Goal: Transaction & Acquisition: Subscribe to service/newsletter

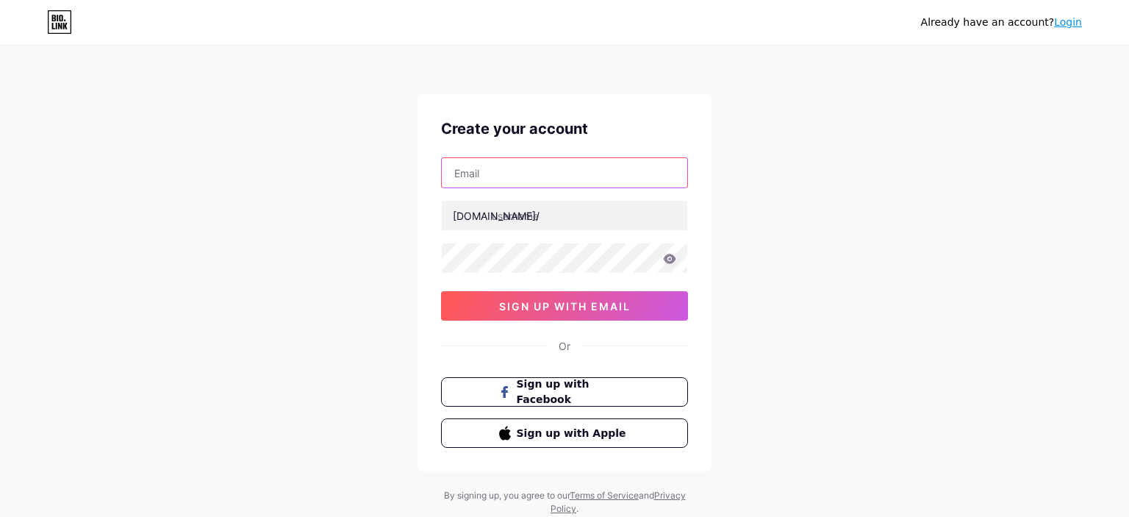
click at [495, 173] on input "text" at bounding box center [564, 172] width 245 height 29
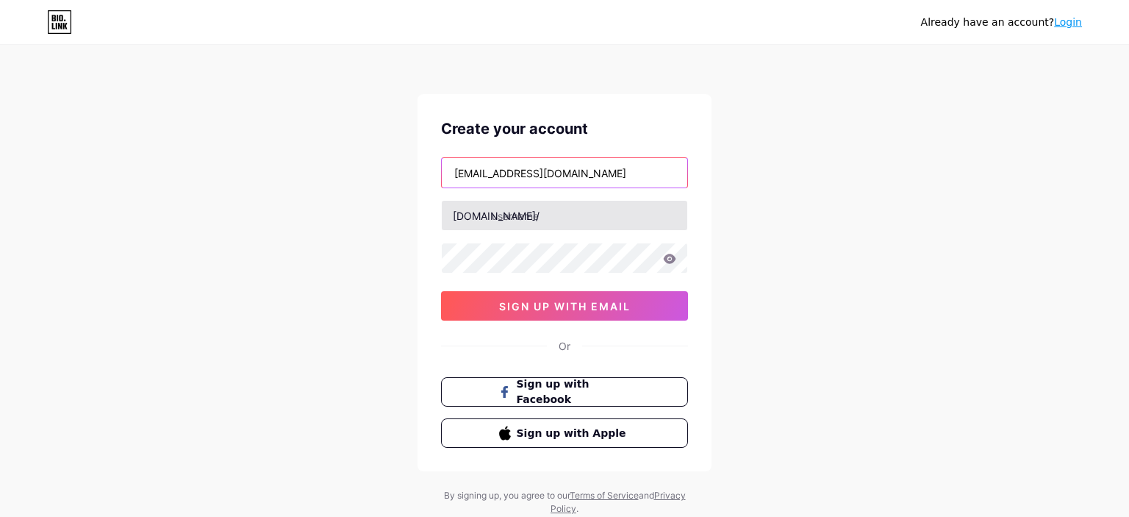
type input "[EMAIL_ADDRESS][DOMAIN_NAME]"
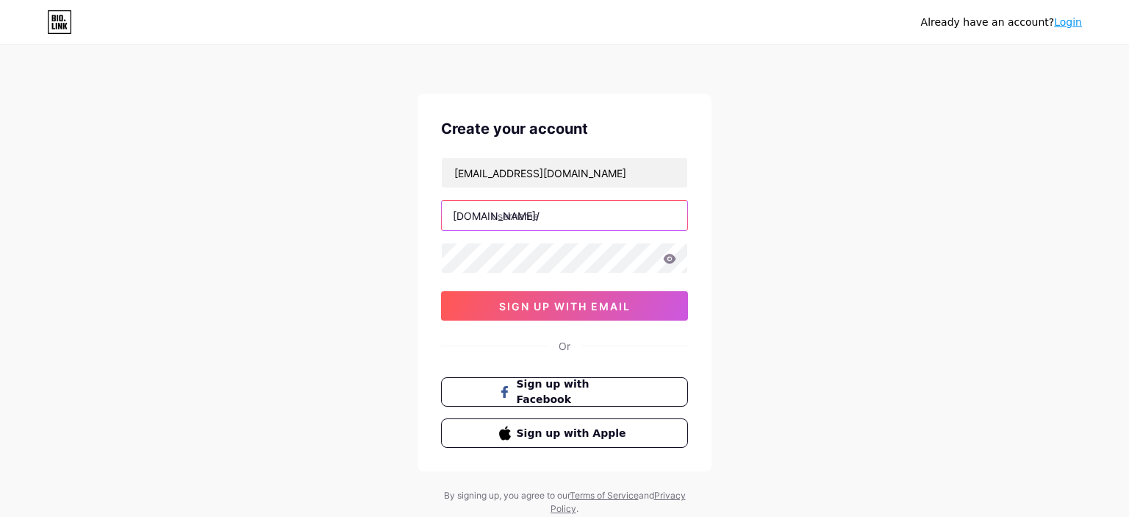
click at [500, 214] on input "text" at bounding box center [564, 215] width 245 height 29
type input "freextool"
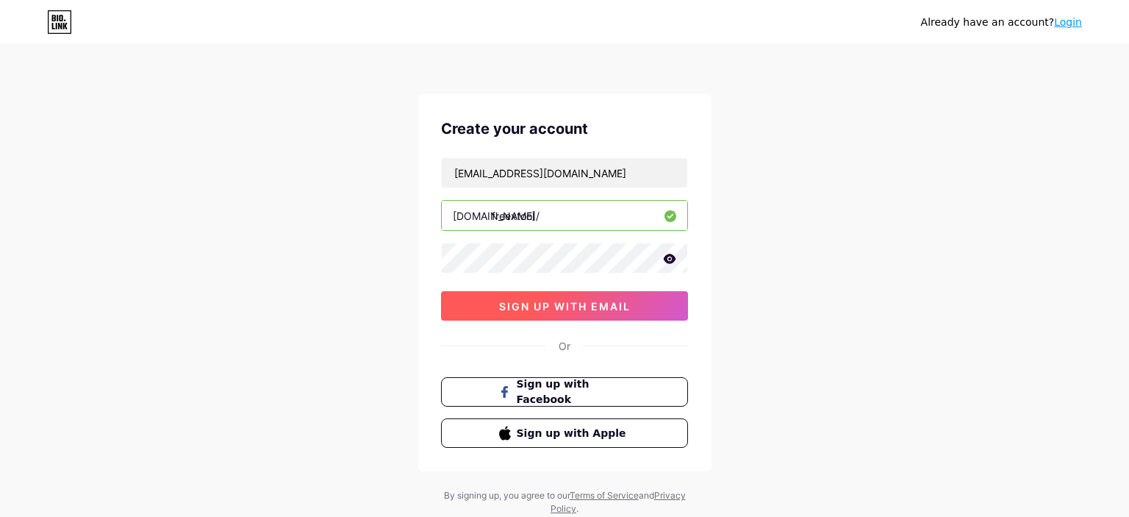
click at [558, 300] on span "sign up with email" at bounding box center [565, 306] width 132 height 12
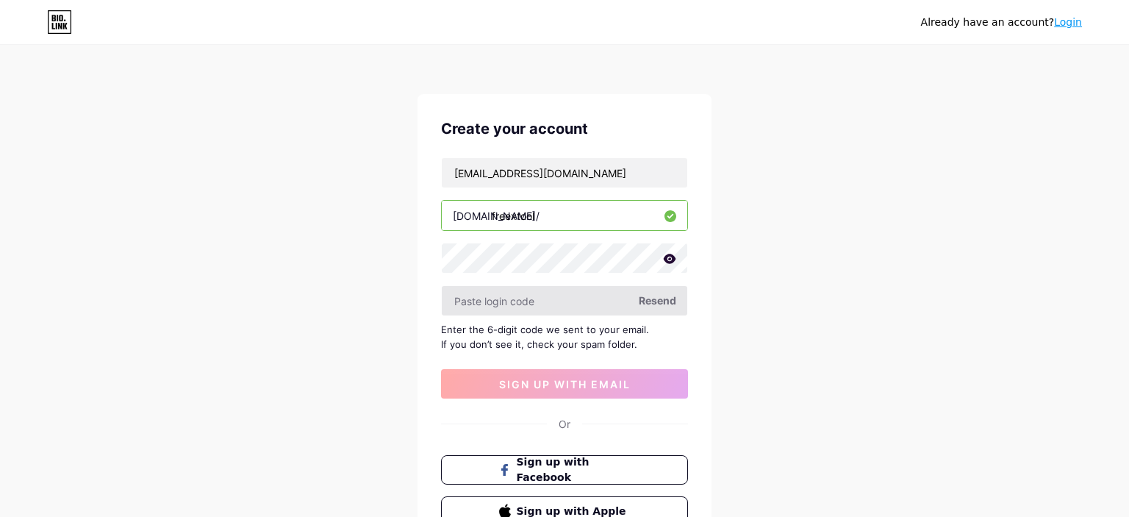
click at [536, 297] on input "text" at bounding box center [564, 300] width 245 height 29
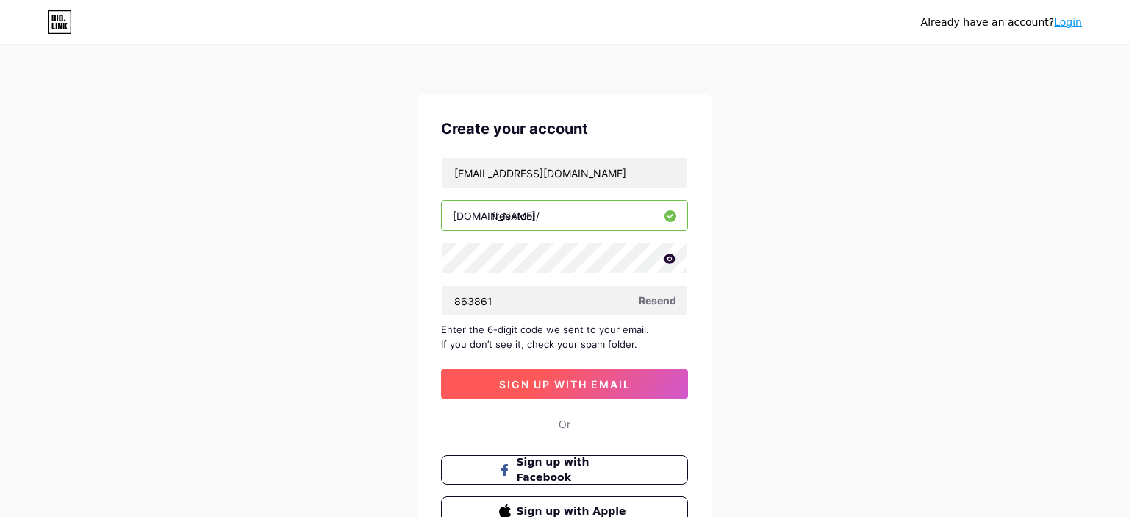
type input "863861"
drag, startPoint x: 564, startPoint y: 380, endPoint x: 708, endPoint y: 317, distance: 157.7
click at [566, 380] on span "sign up with email" at bounding box center [565, 384] width 132 height 12
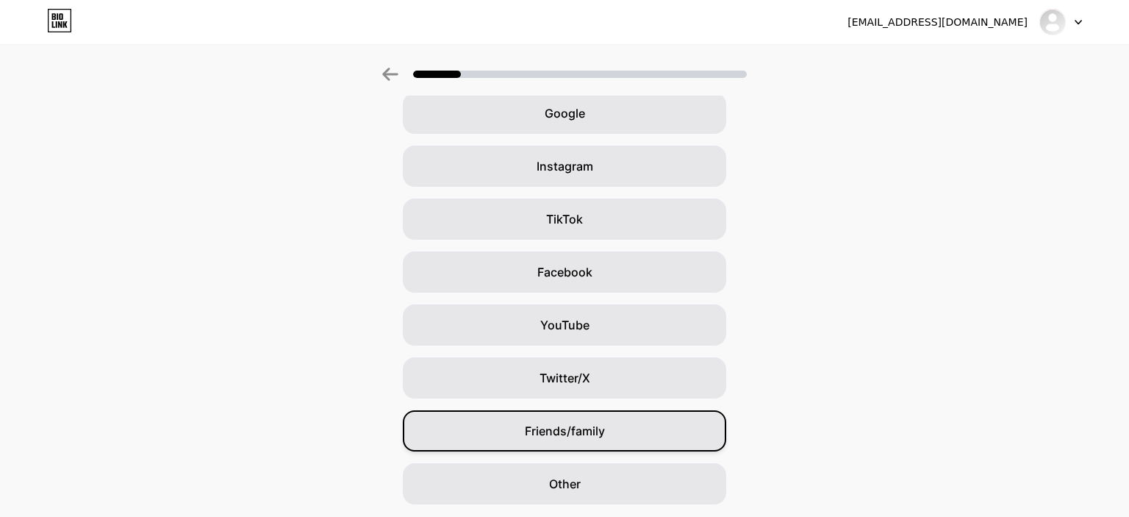
scroll to position [114, 0]
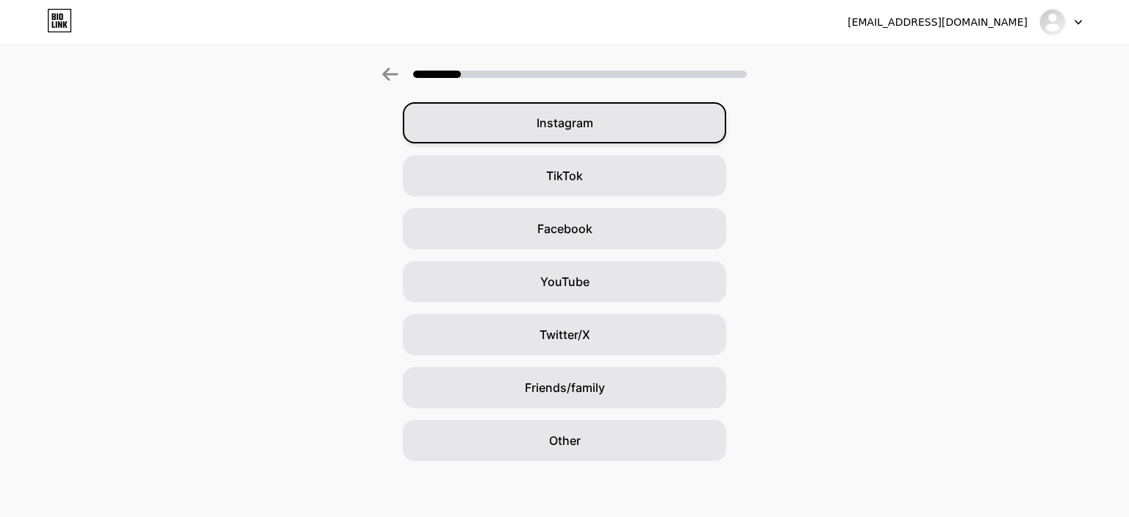
click at [601, 122] on div "Instagram" at bounding box center [564, 122] width 323 height 41
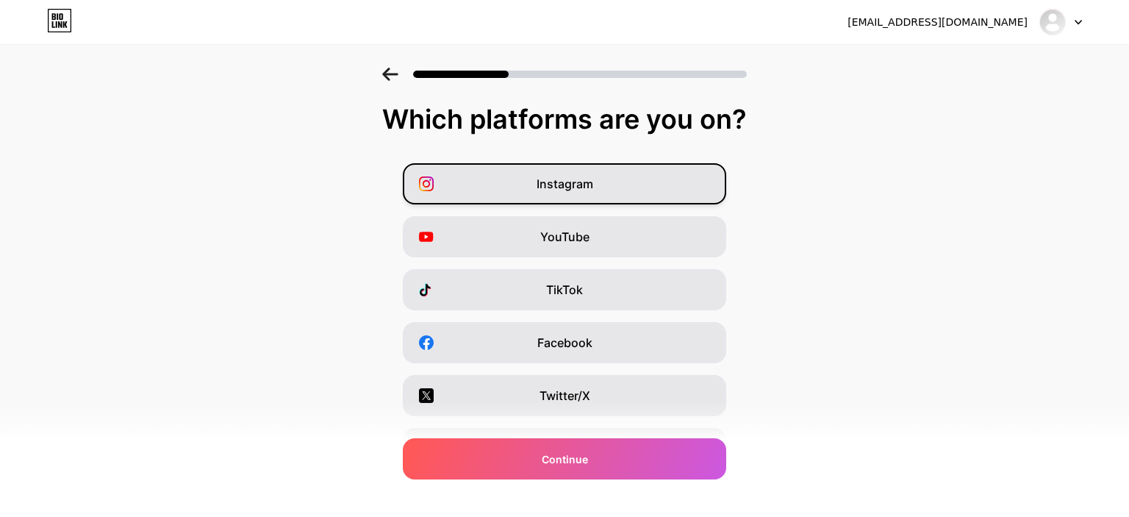
click at [587, 182] on span "Instagram" at bounding box center [564, 184] width 57 height 18
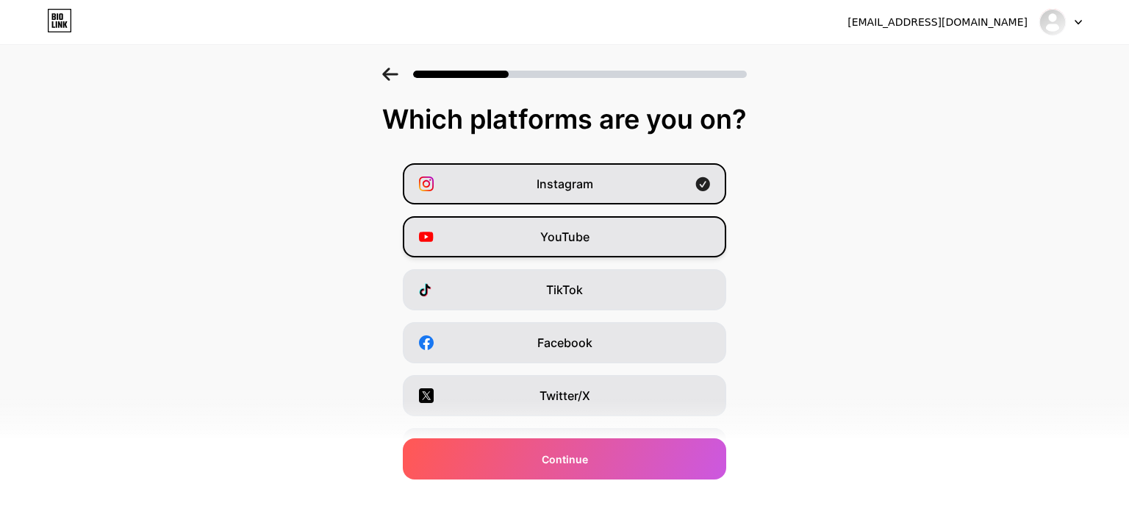
click at [614, 240] on div "YouTube" at bounding box center [564, 236] width 323 height 41
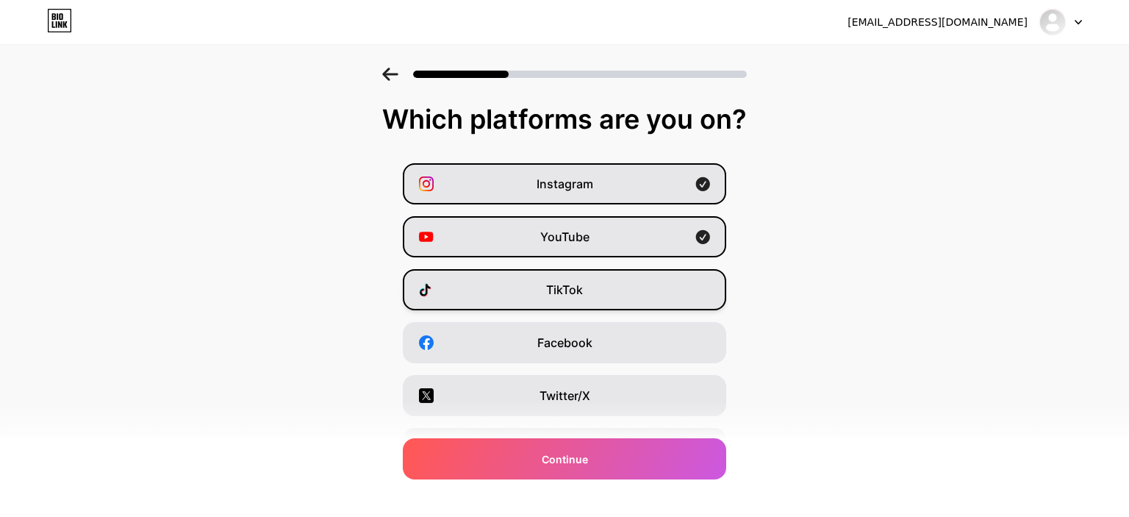
click at [620, 278] on div "TikTok" at bounding box center [564, 289] width 323 height 41
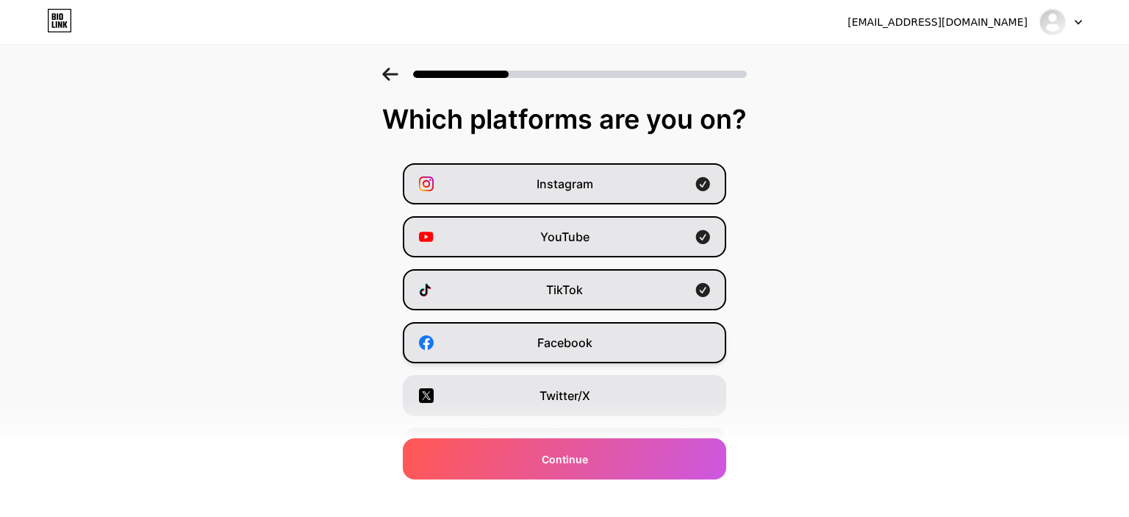
drag, startPoint x: 626, startPoint y: 331, endPoint x: 633, endPoint y: 384, distance: 53.3
click at [626, 331] on div "Facebook" at bounding box center [564, 342] width 323 height 41
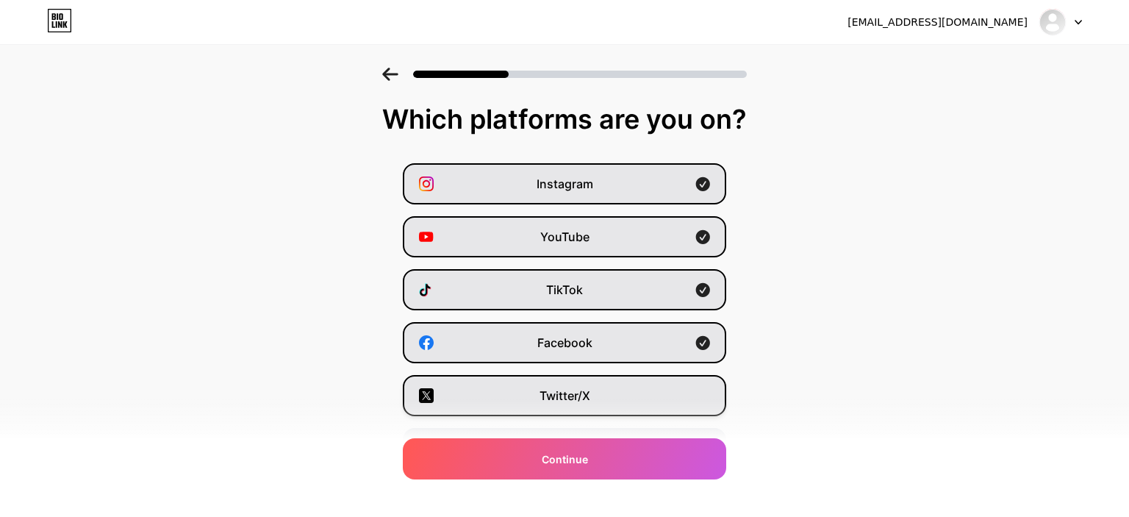
click at [633, 384] on div "Twitter/X" at bounding box center [564, 395] width 323 height 41
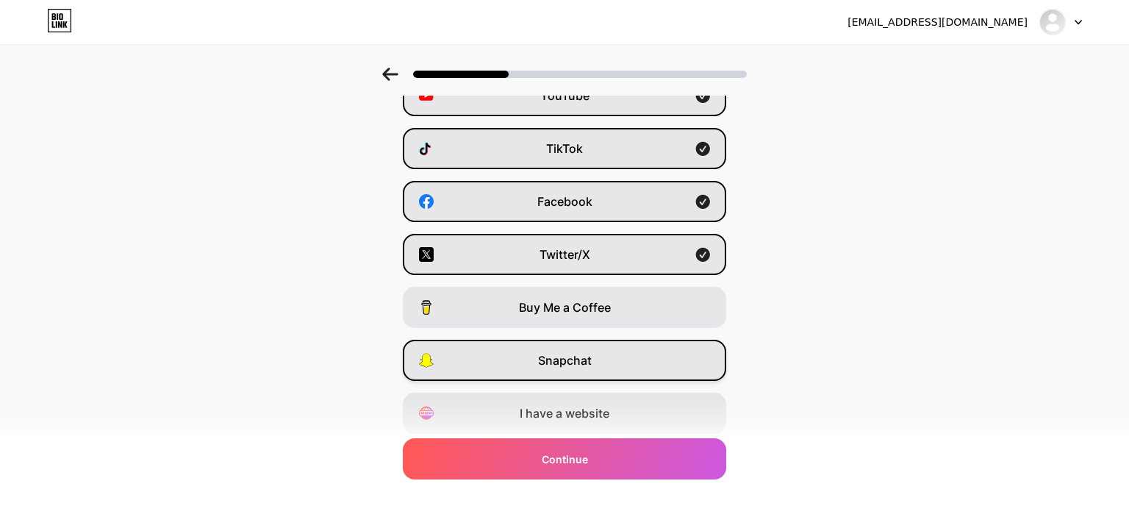
scroll to position [187, 0]
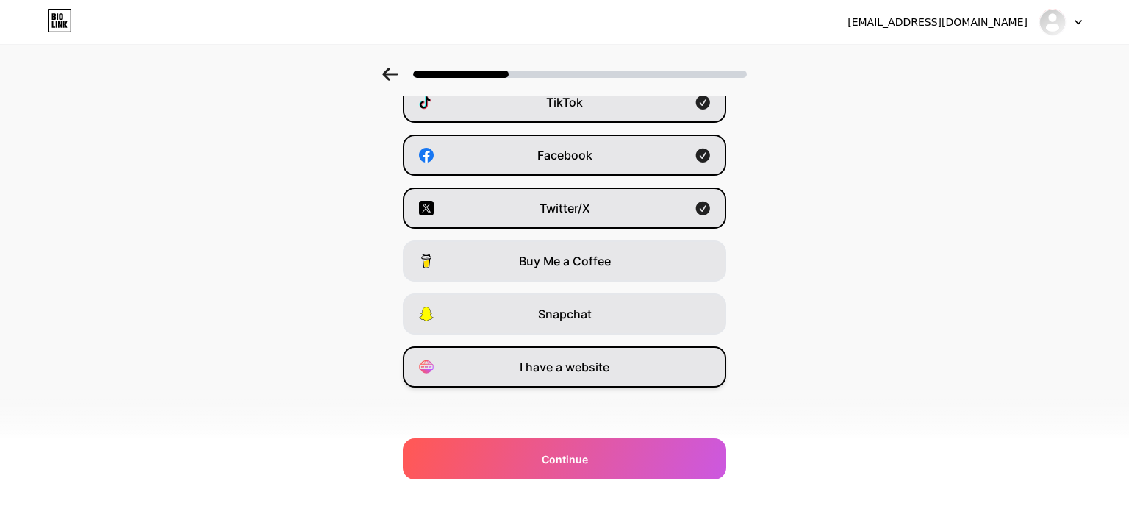
click at [628, 366] on div "I have a website" at bounding box center [564, 366] width 323 height 41
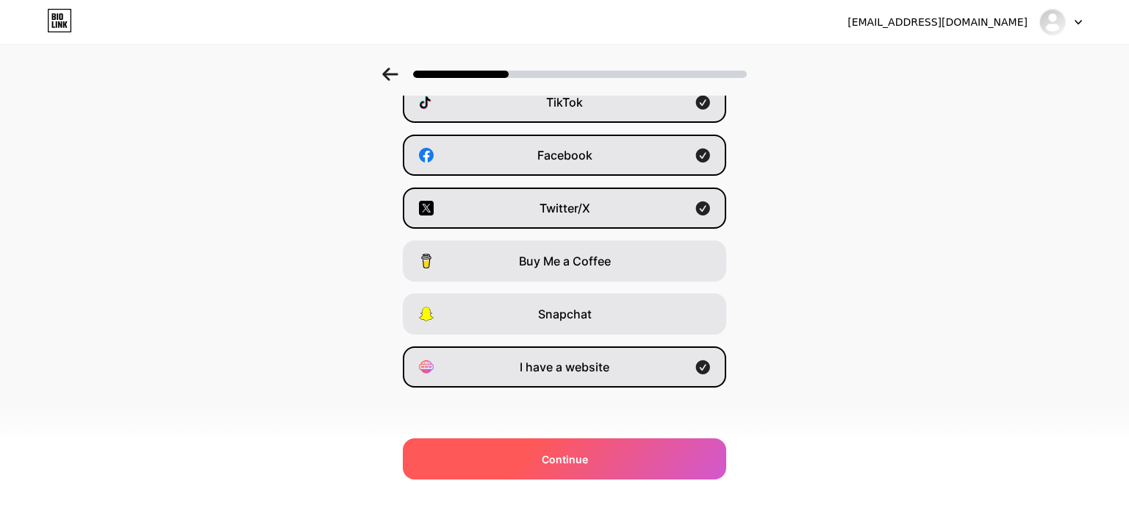
click at [611, 452] on div "Continue" at bounding box center [564, 458] width 323 height 41
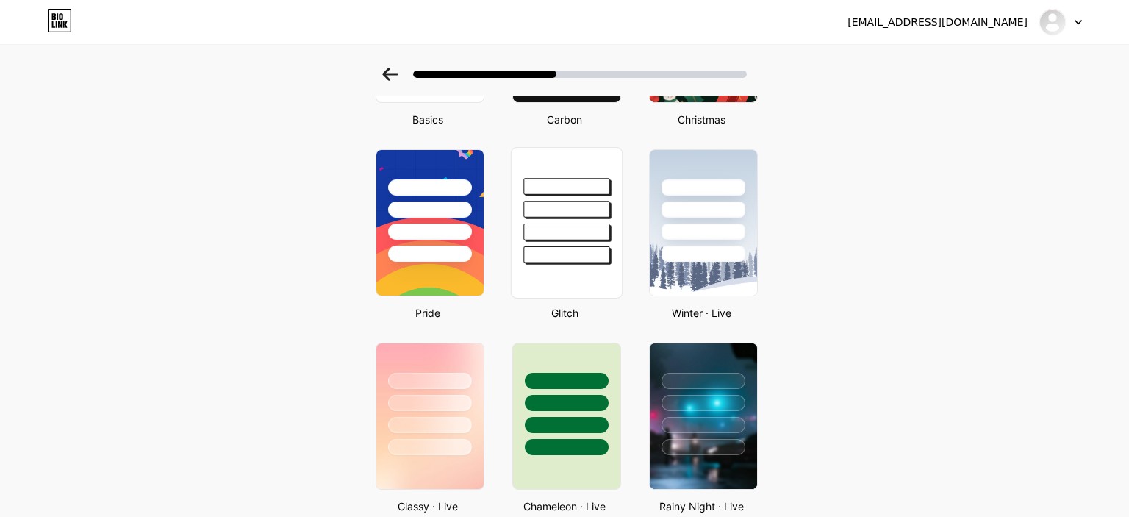
scroll to position [0, 0]
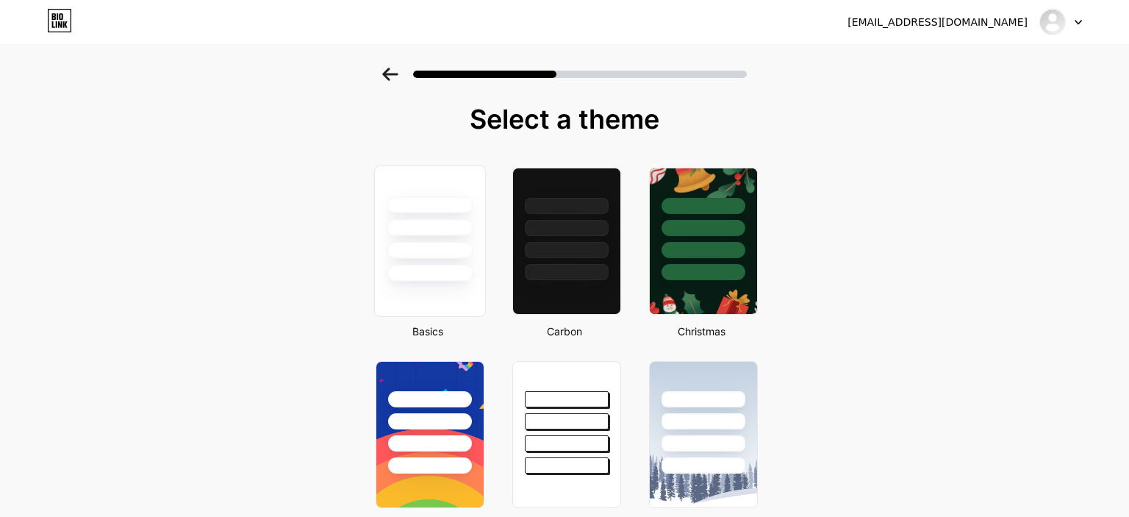
click at [442, 259] on div at bounding box center [430, 223] width 110 height 115
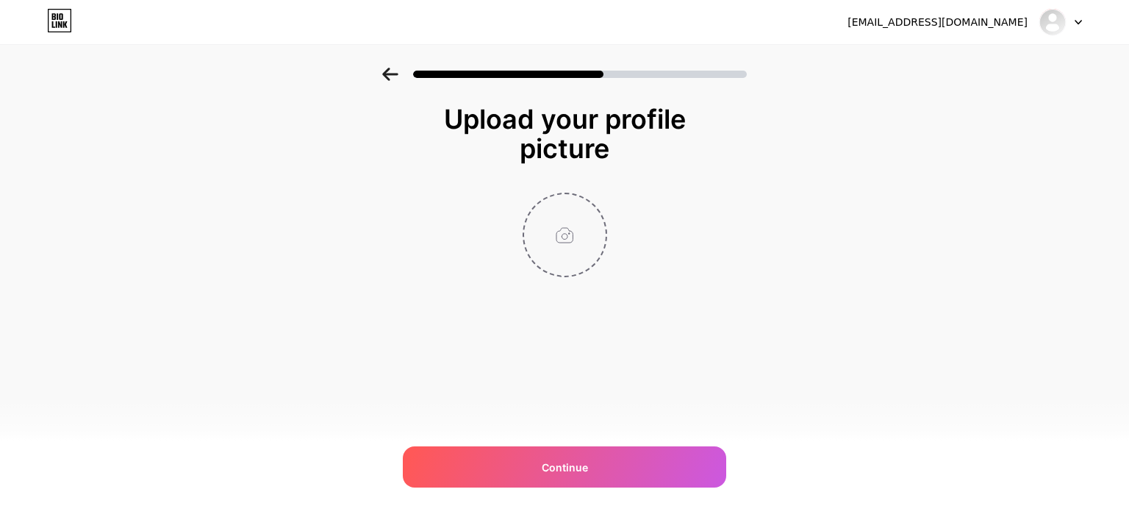
click at [566, 239] on input "file" at bounding box center [565, 235] width 82 height 82
type input "C:\fakepath\freextool-compressed-compressed.jpg"
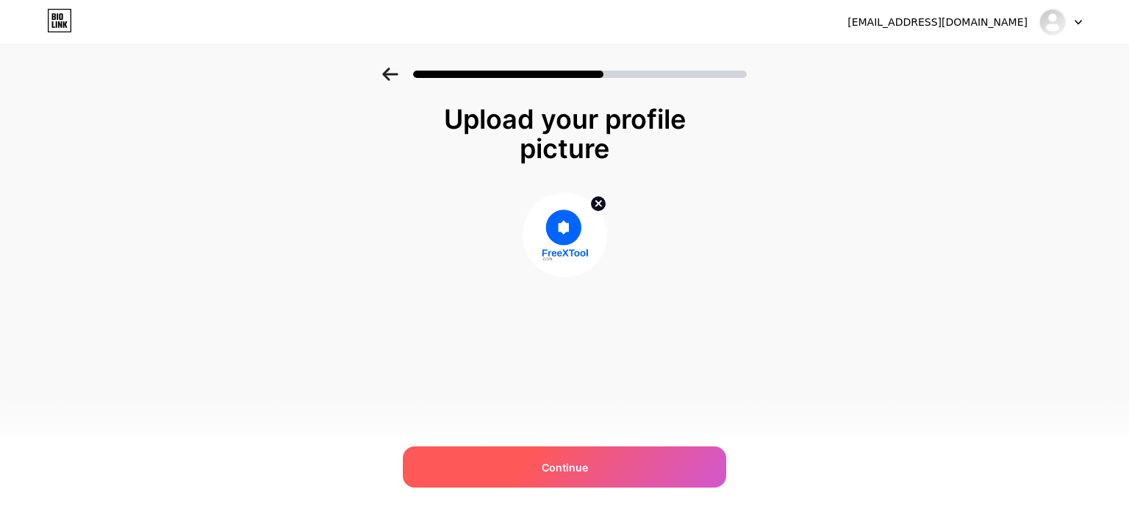
click at [581, 464] on span "Continue" at bounding box center [565, 466] width 46 height 15
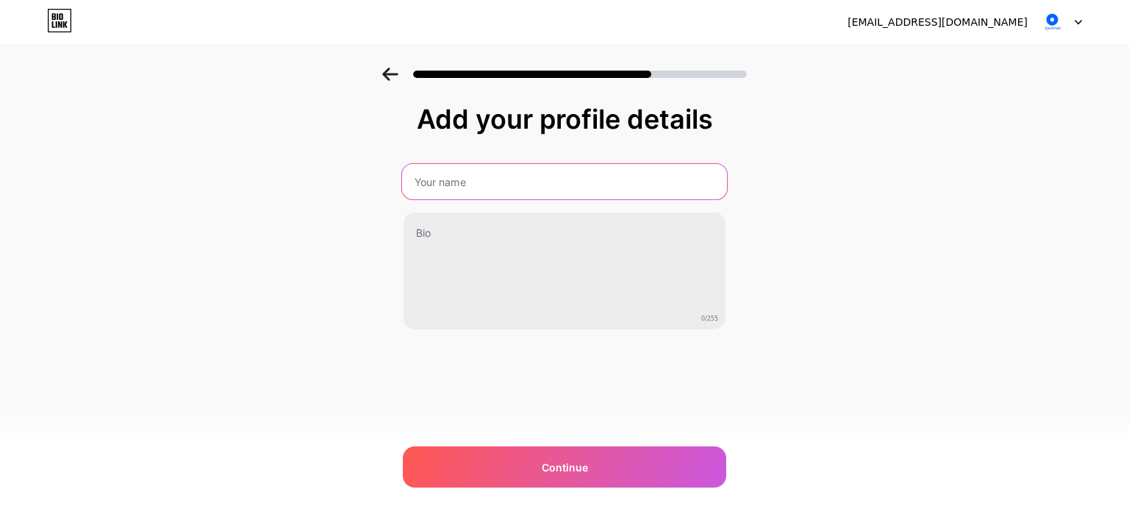
click at [465, 181] on input "text" at bounding box center [564, 181] width 325 height 35
type input "FreeXTool"
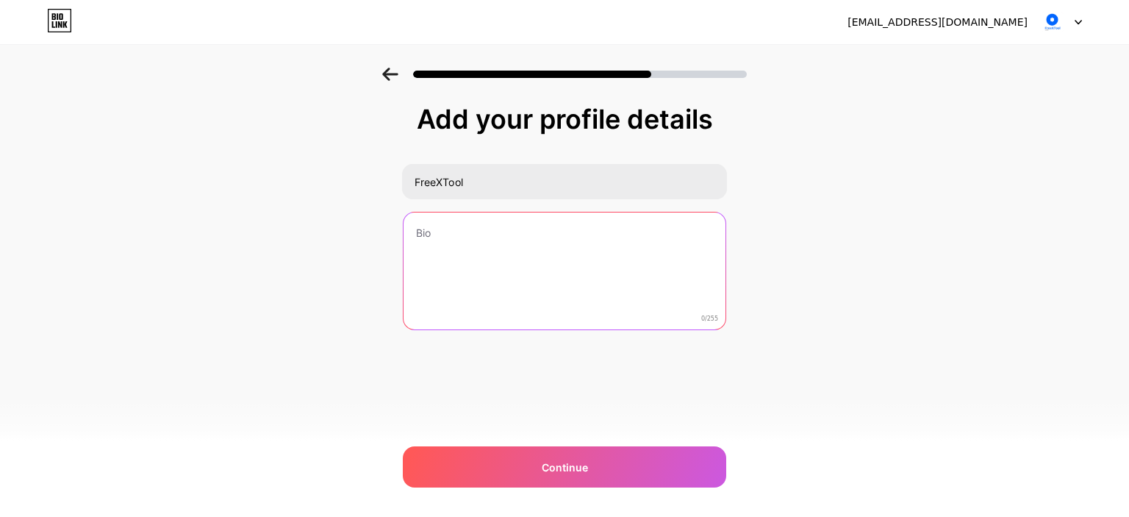
click at [453, 234] on textarea at bounding box center [564, 271] width 322 height 118
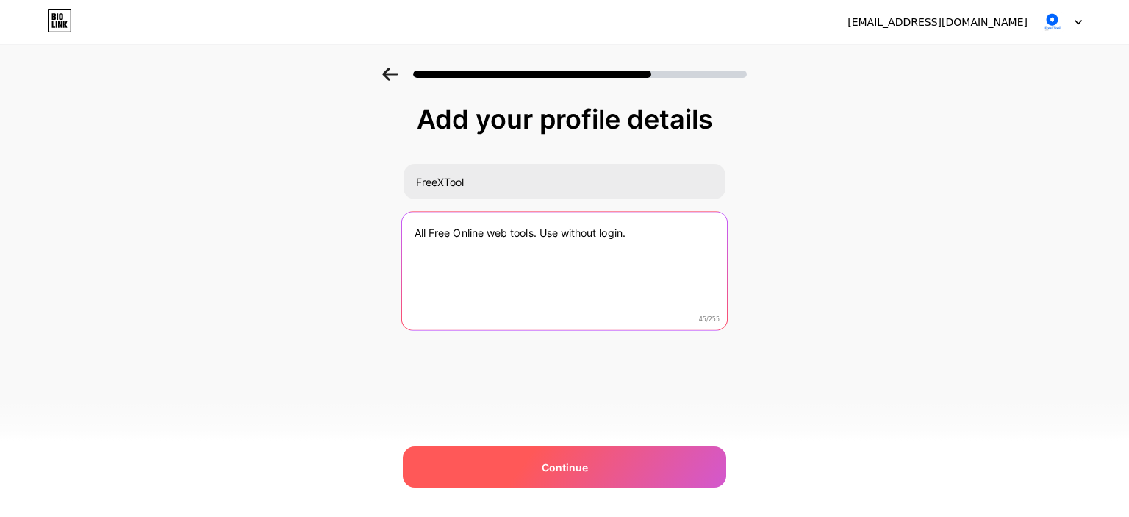
type textarea "All Free Online web tools. Use without login."
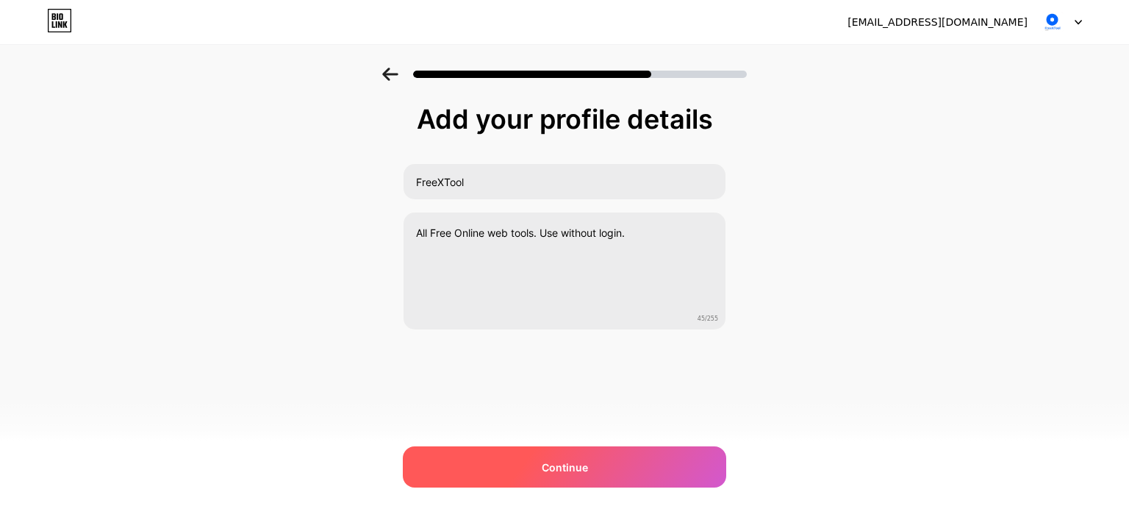
click at [566, 477] on div "Continue" at bounding box center [564, 466] width 323 height 41
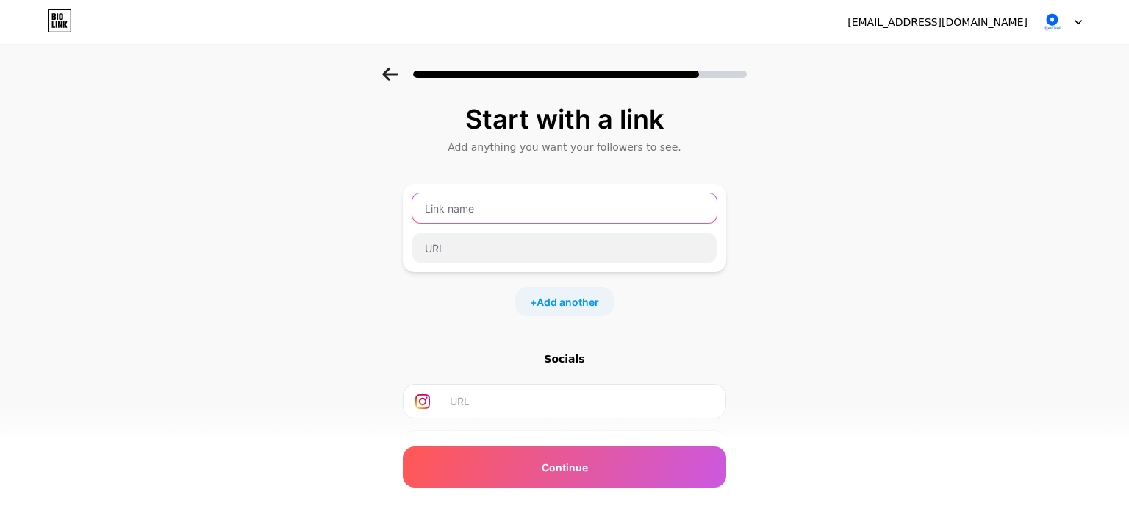
click at [520, 203] on input "text" at bounding box center [564, 207] width 304 height 29
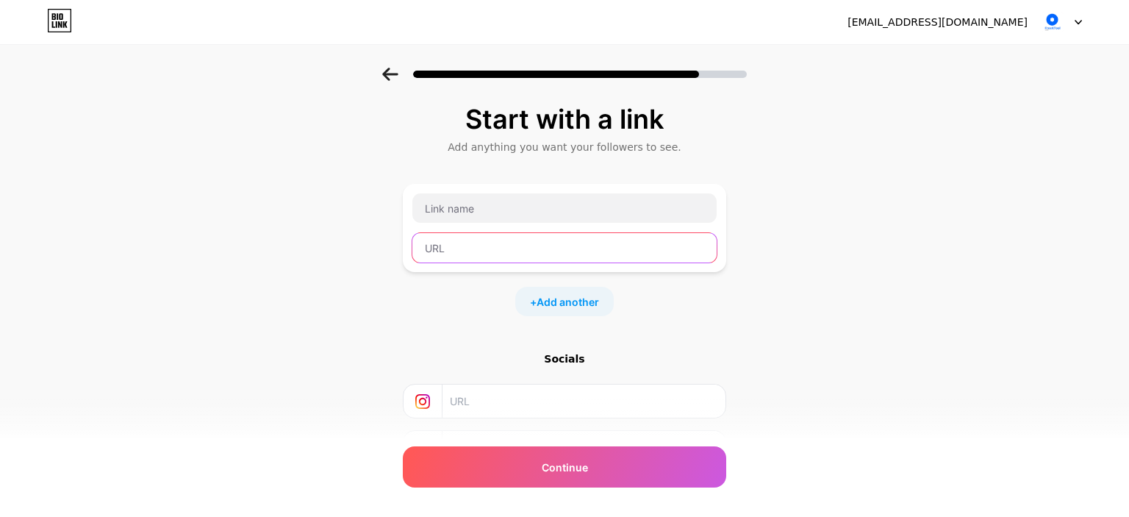
click at [460, 243] on input "text" at bounding box center [564, 247] width 304 height 29
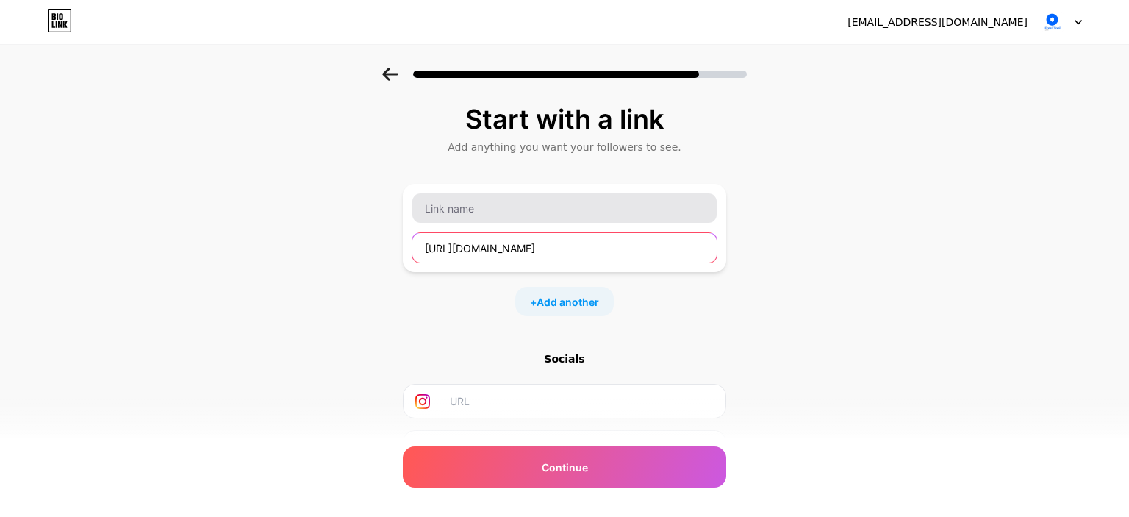
type input "[URL][DOMAIN_NAME]"
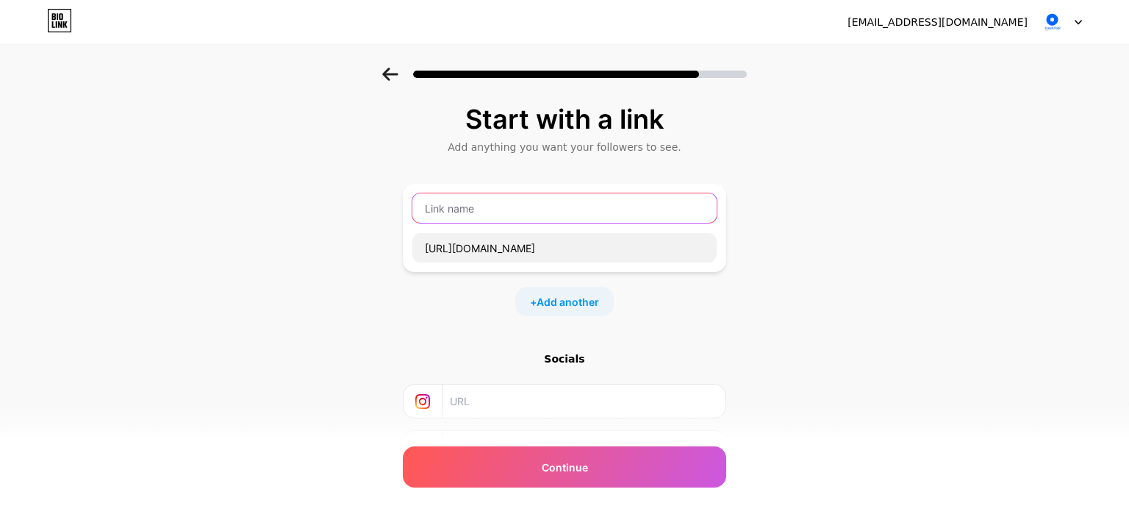
click at [487, 203] on input "text" at bounding box center [564, 207] width 304 height 29
type input "All Web Tools"
click at [466, 304] on div "+ Add another" at bounding box center [564, 301] width 323 height 29
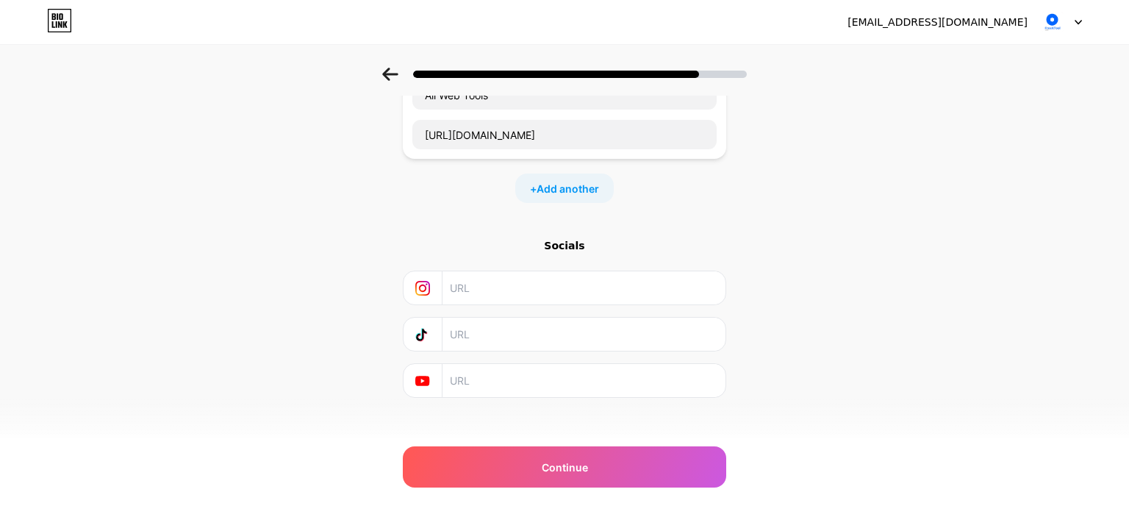
click at [487, 285] on input "text" at bounding box center [583, 287] width 267 height 33
type input "[URL][DOMAIN_NAME]"
click at [475, 322] on input "text" at bounding box center [583, 333] width 267 height 33
drag, startPoint x: 595, startPoint y: 281, endPoint x: 463, endPoint y: 282, distance: 132.3
click at [450, 285] on input "[URL][DOMAIN_NAME]" at bounding box center [583, 287] width 267 height 33
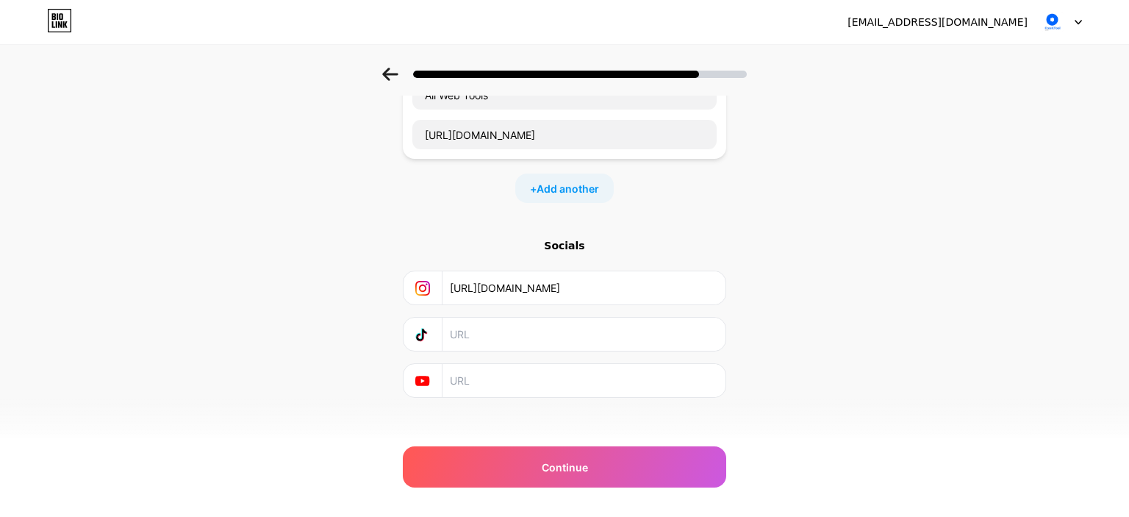
click at [467, 327] on input "text" at bounding box center [583, 333] width 267 height 33
paste input "[URL][DOMAIN_NAME]"
drag, startPoint x: 484, startPoint y: 323, endPoint x: 525, endPoint y: 328, distance: 41.4
click at [525, 328] on input "[URL][DOMAIN_NAME]" at bounding box center [583, 333] width 267 height 33
type input "[URL][DOMAIN_NAME]"
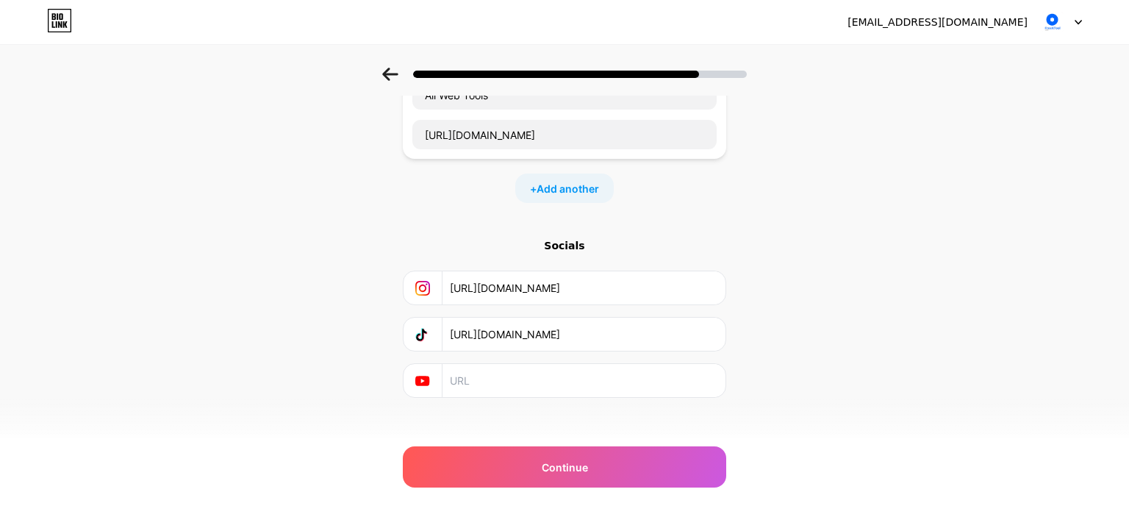
click at [511, 365] on input "text" at bounding box center [583, 380] width 267 height 33
paste input "[URL][DOMAIN_NAME]"
drag, startPoint x: 480, startPoint y: 368, endPoint x: 523, endPoint y: 376, distance: 43.3
click at [523, 376] on input "[URL][DOMAIN_NAME]" at bounding box center [583, 380] width 267 height 33
click at [581, 370] on input "[URL][DOMAIN_NAME]" at bounding box center [583, 380] width 267 height 33
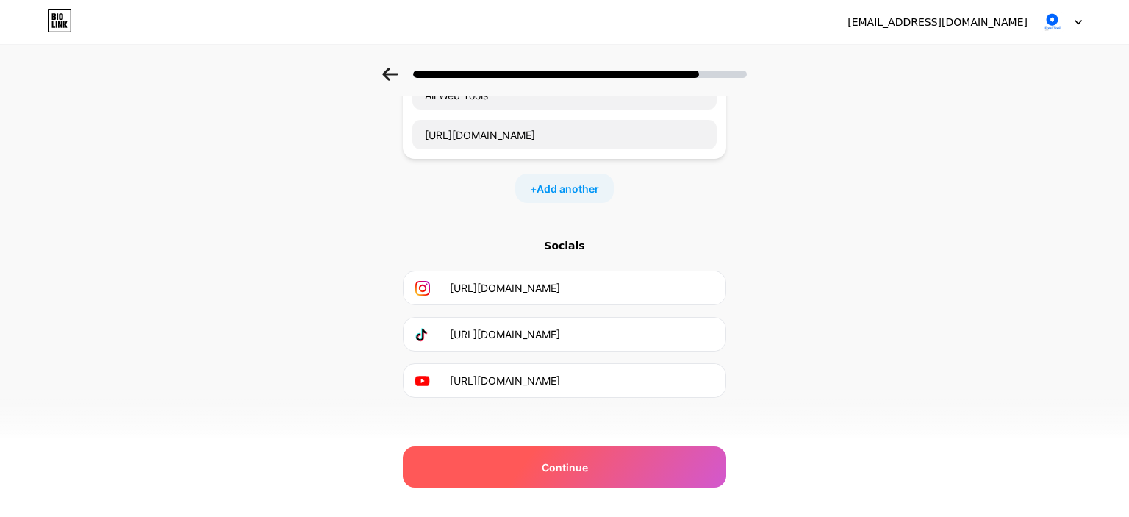
type input "[URL][DOMAIN_NAME]"
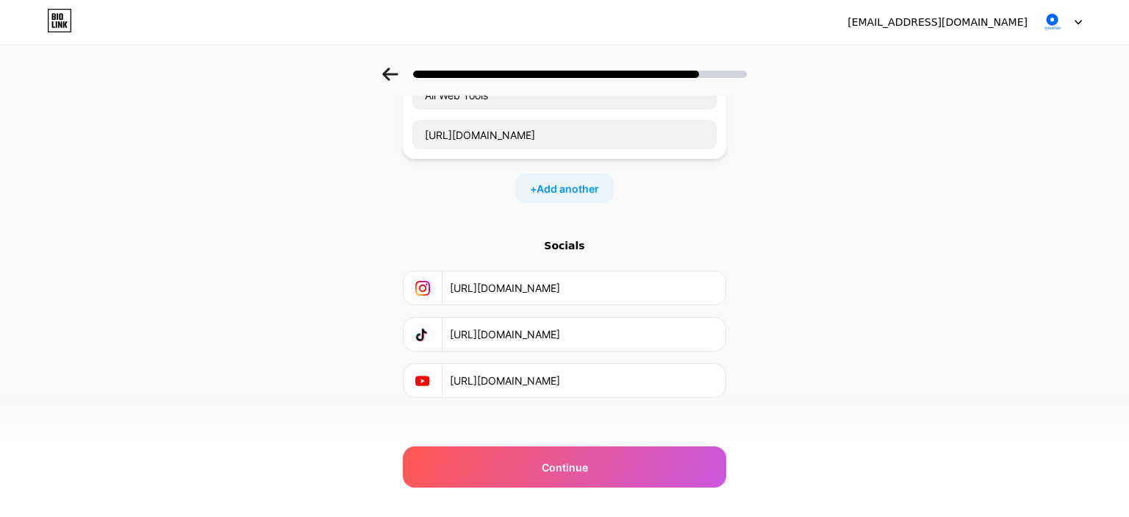
drag, startPoint x: 584, startPoint y: 462, endPoint x: 591, endPoint y: 352, distance: 110.5
click at [583, 462] on span "Continue" at bounding box center [565, 466] width 46 height 15
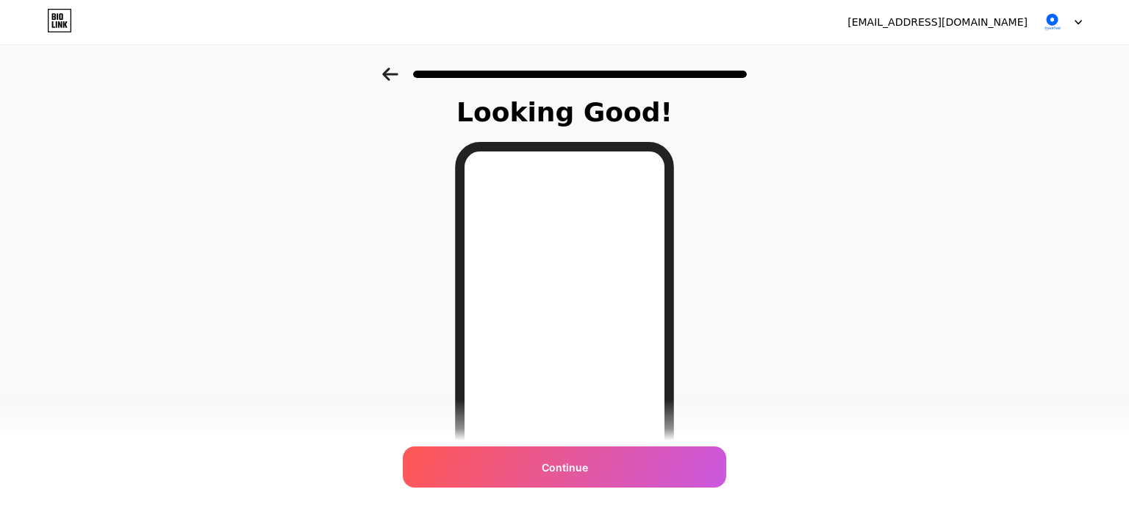
scroll to position [77, 0]
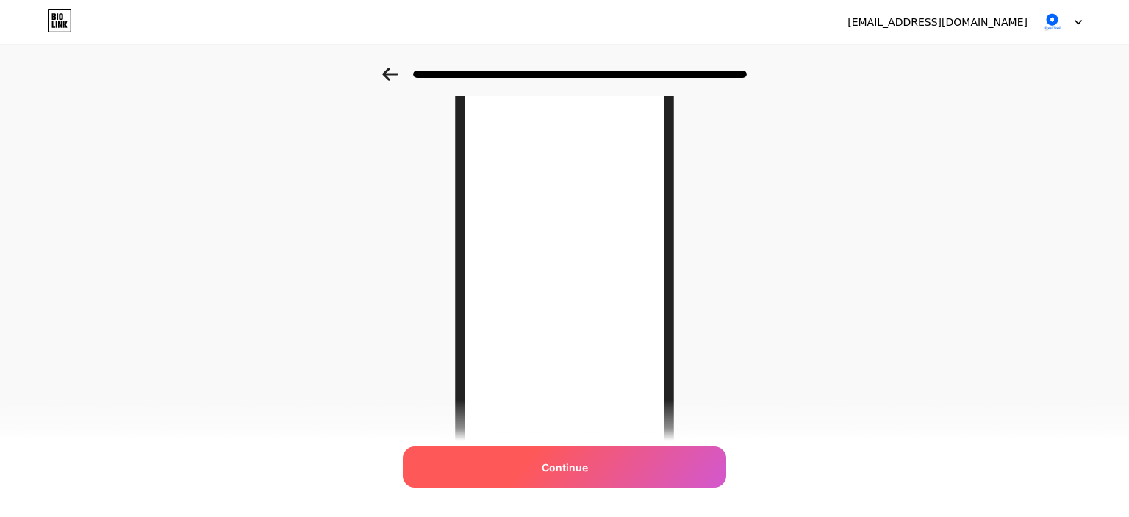
click at [569, 459] on div "Continue" at bounding box center [564, 466] width 323 height 41
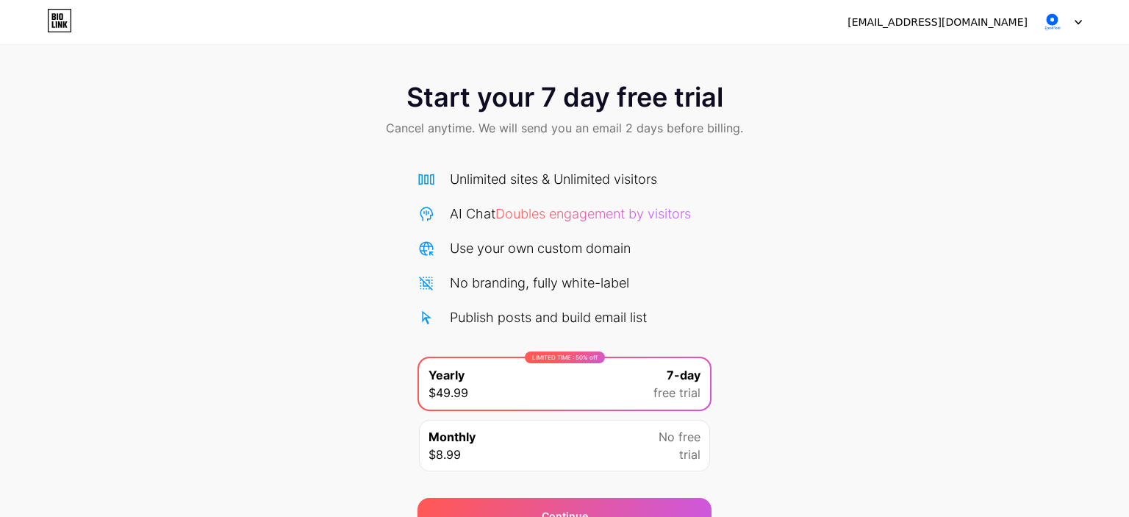
scroll to position [52, 0]
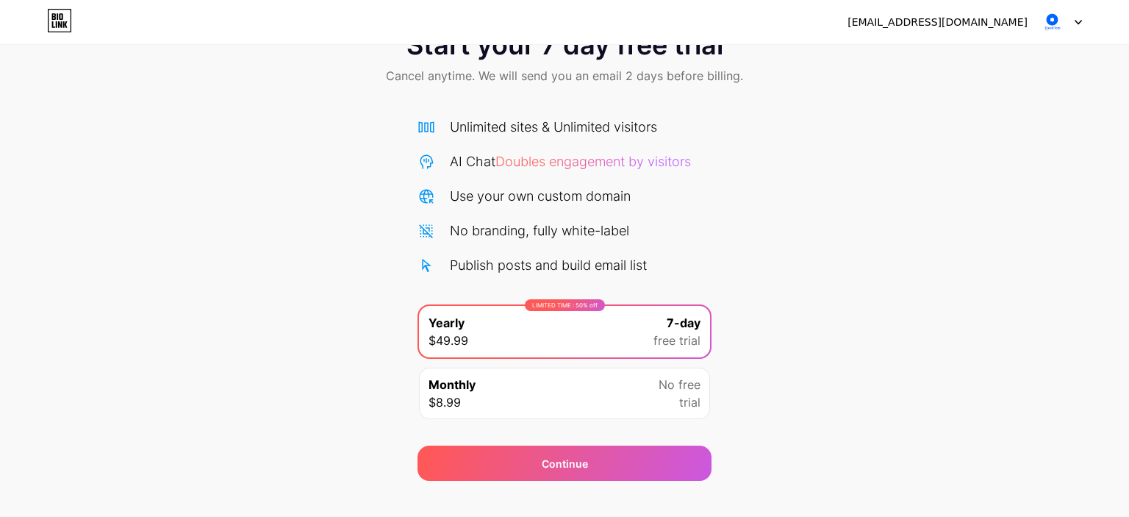
click at [639, 369] on div "Monthly $8.99 No free trial" at bounding box center [564, 392] width 291 height 51
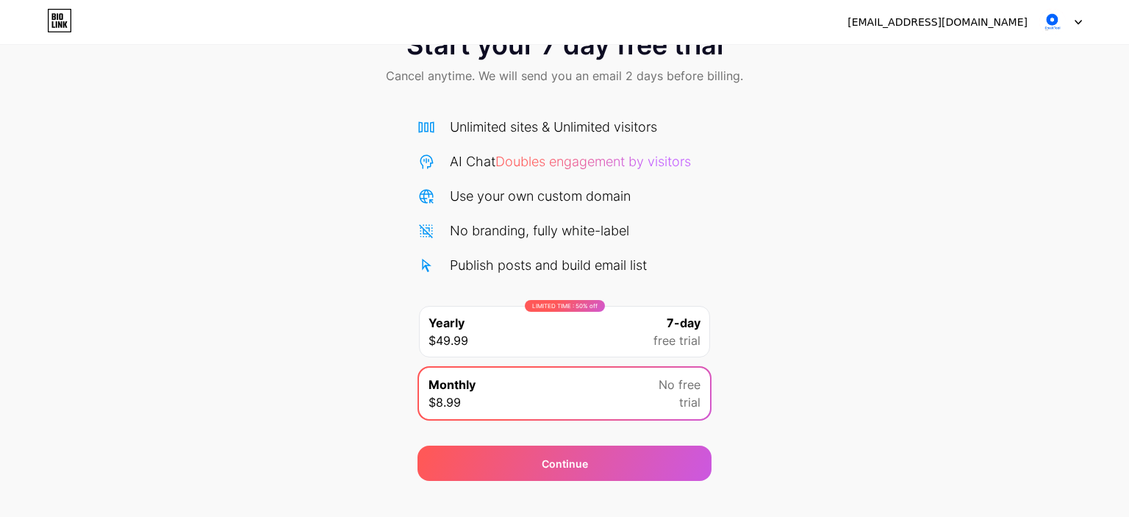
click at [1055, 19] on img at bounding box center [1052, 22] width 28 height 28
click at [744, 93] on div "Start your 7 day free trial Cancel anytime. We will send you an email 2 days be…" at bounding box center [564, 58] width 1129 height 87
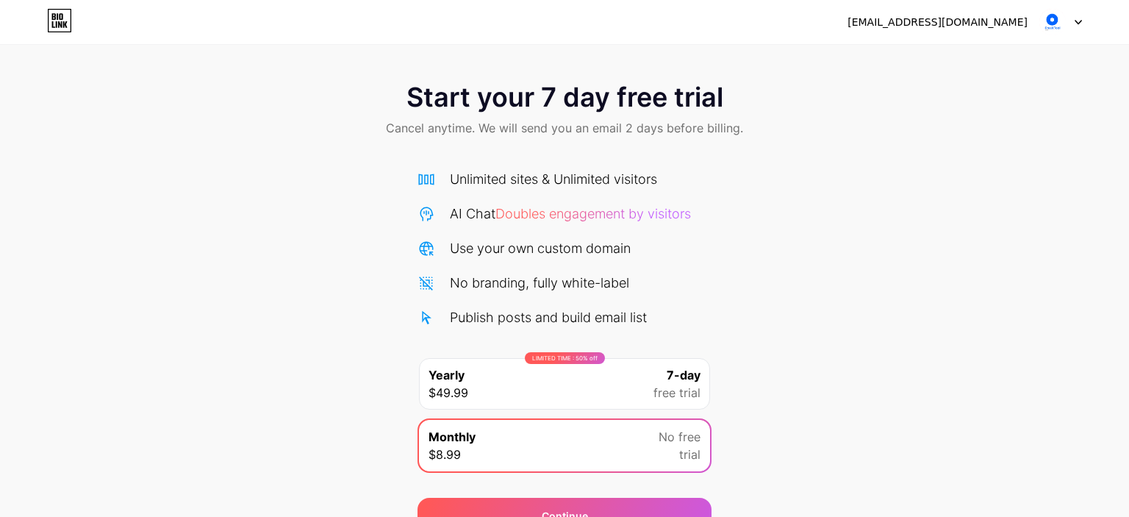
click at [651, 378] on div "LIMITED TIME : 50% off Yearly $49.99 7-day free trial" at bounding box center [564, 383] width 291 height 51
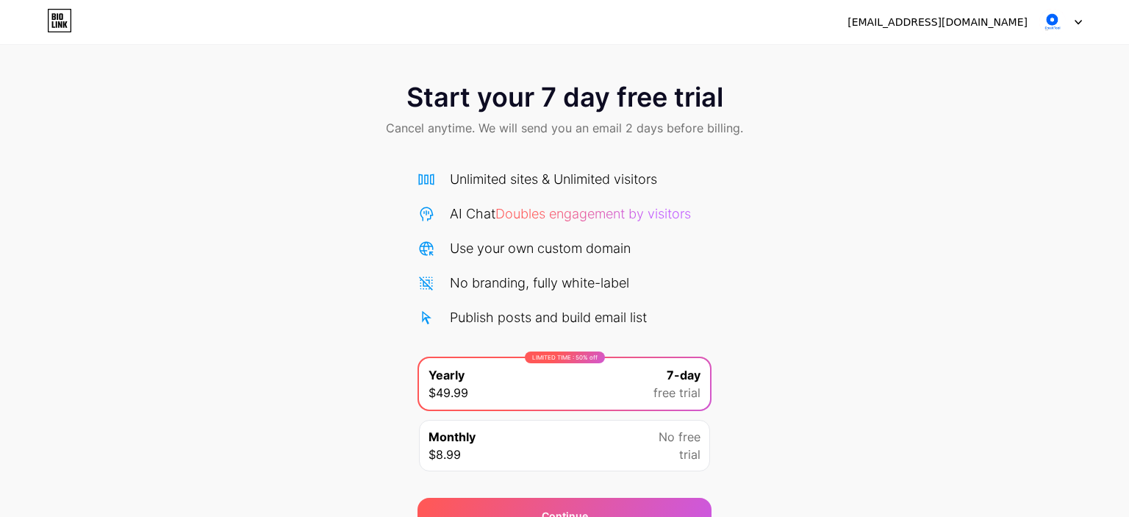
click at [613, 480] on div "Continue" at bounding box center [564, 506] width 294 height 53
click at [620, 498] on div "Continue" at bounding box center [564, 515] width 294 height 35
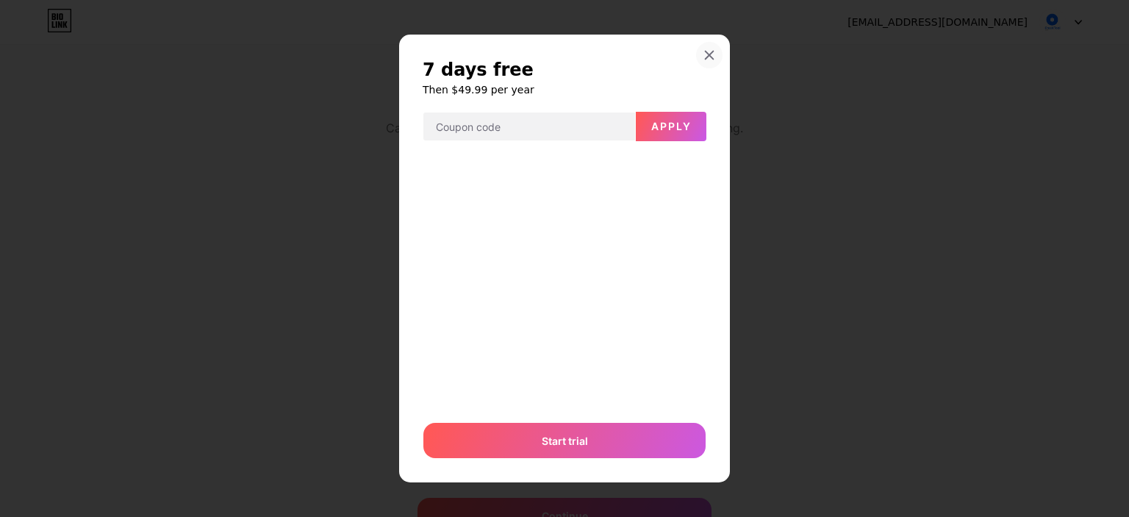
click at [710, 52] on icon at bounding box center [709, 55] width 12 height 12
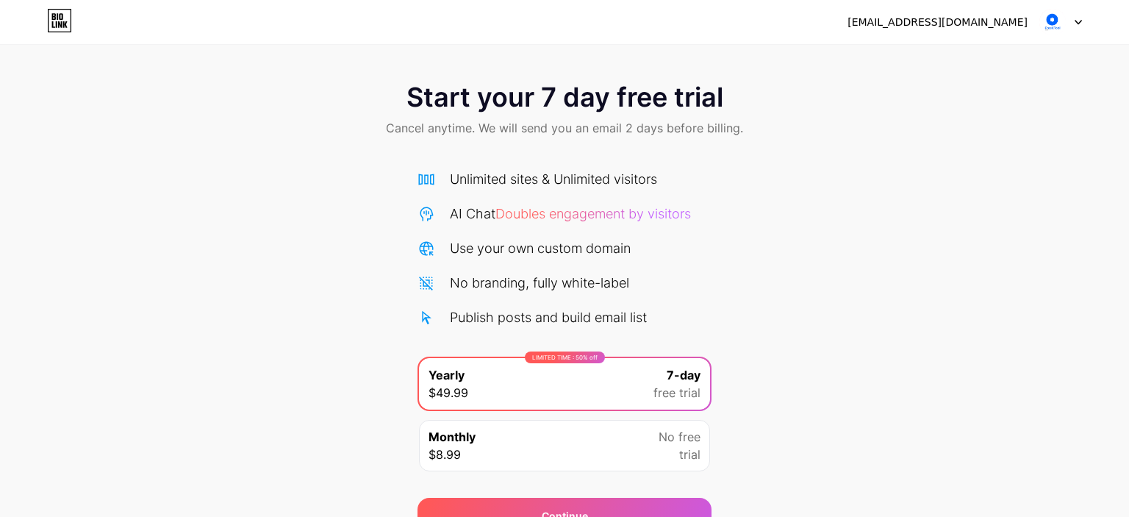
drag, startPoint x: 54, startPoint y: 18, endPoint x: 104, endPoint y: 29, distance: 50.6
click at [54, 18] on icon at bounding box center [59, 21] width 25 height 24
